Goal: Use online tool/utility: Utilize a website feature to perform a specific function

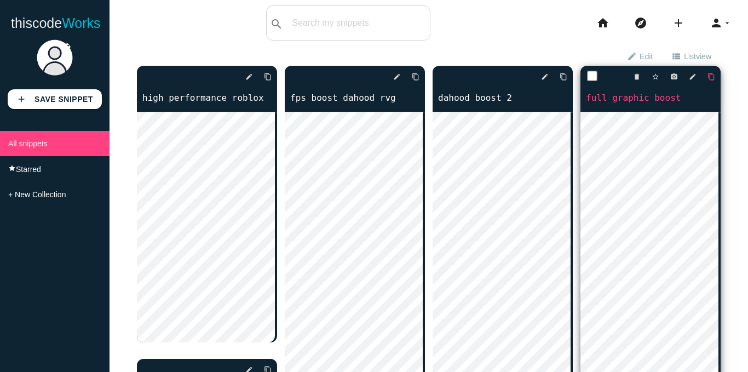
click at [271, 78] on icon "content_copy" at bounding box center [268, 77] width 8 height 20
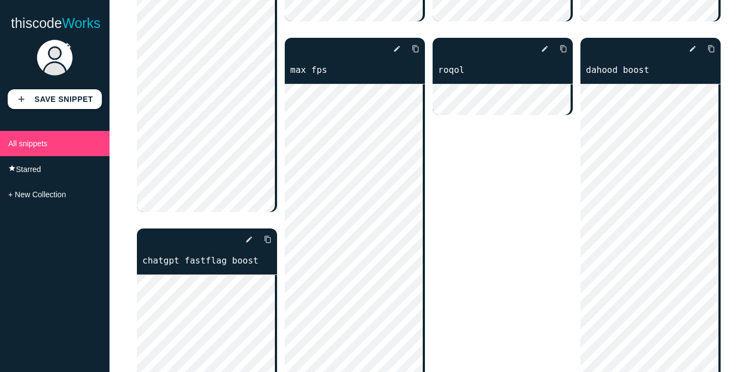
scroll to position [529, 0]
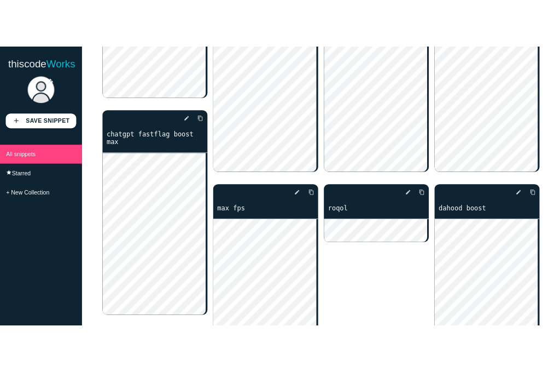
scroll to position [328, 0]
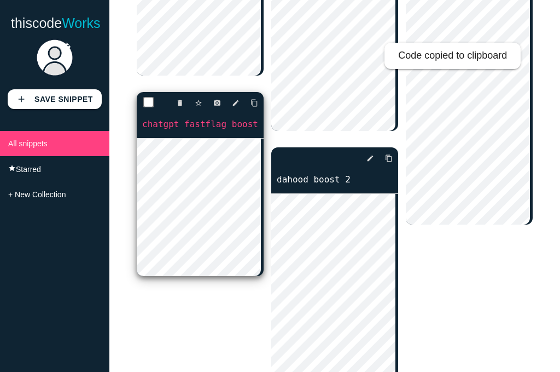
scroll to position [646, 0]
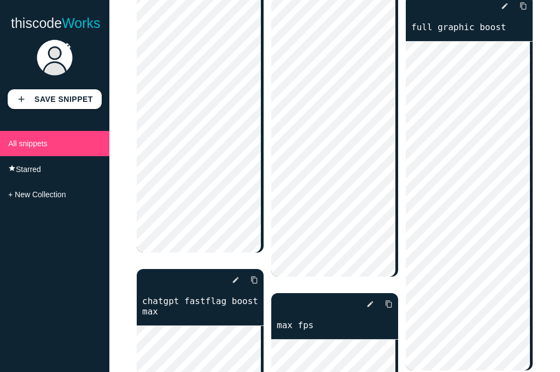
scroll to position [274, 0]
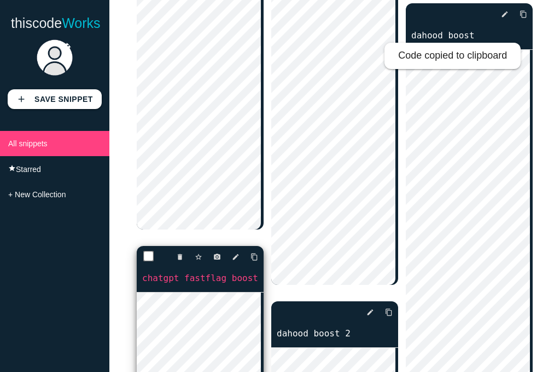
scroll to position [712, 0]
